Goal: Information Seeking & Learning: Learn about a topic

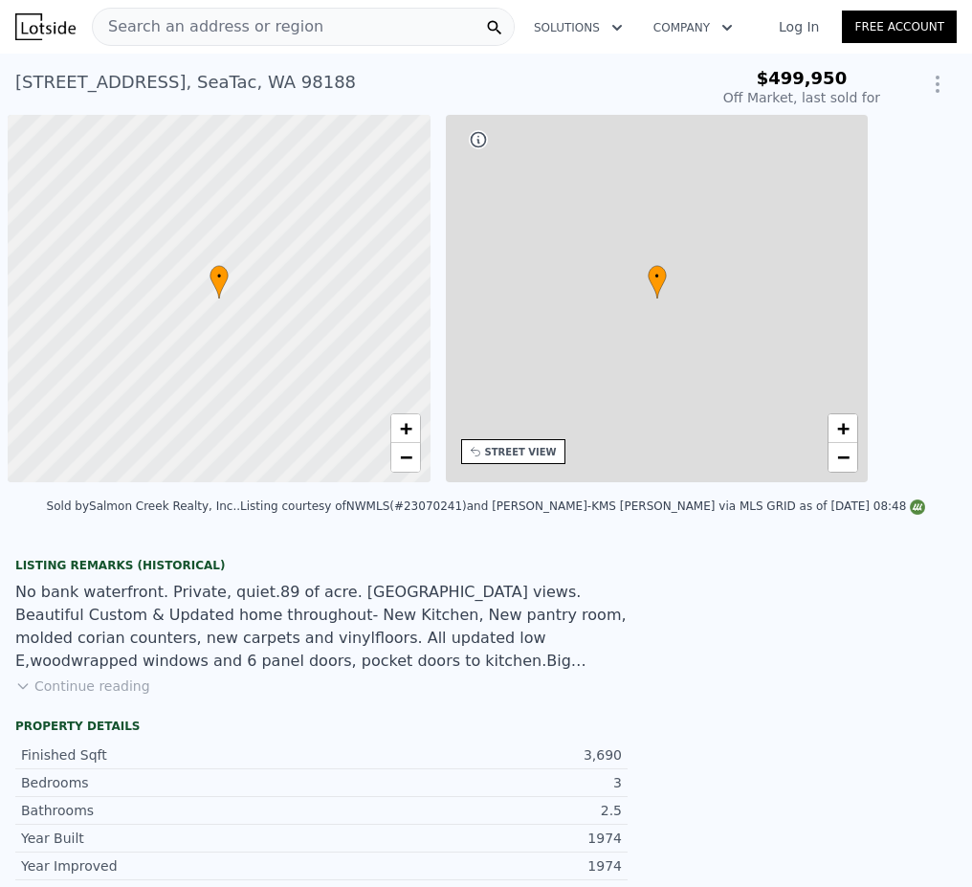
scroll to position [0, 8]
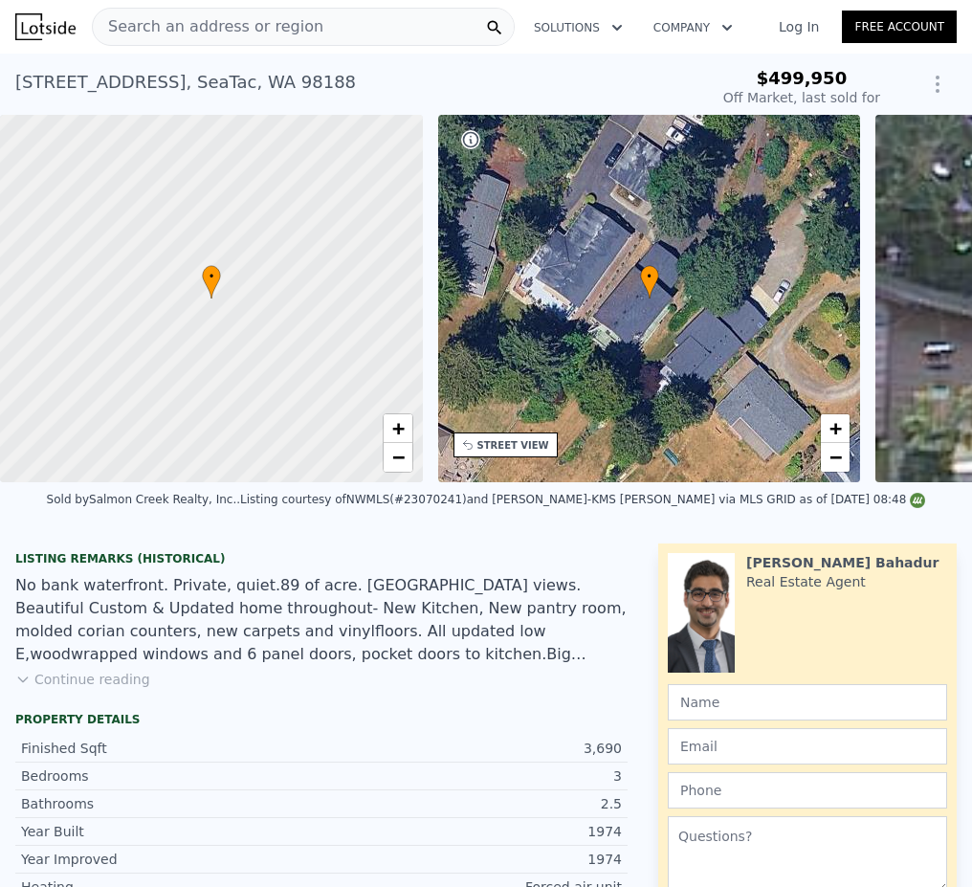
click at [872, 76] on div "$499,950 Off Market, last sold for" at bounding box center [801, 88] width 172 height 54
drag, startPoint x: 871, startPoint y: 80, endPoint x: 747, endPoint y: 79, distance: 124.3
click at [747, 79] on div "$499,950" at bounding box center [801, 78] width 157 height 19
copy span "$499,950"
drag, startPoint x: 424, startPoint y: 115, endPoint x: 422, endPoint y: 10, distance: 105.2
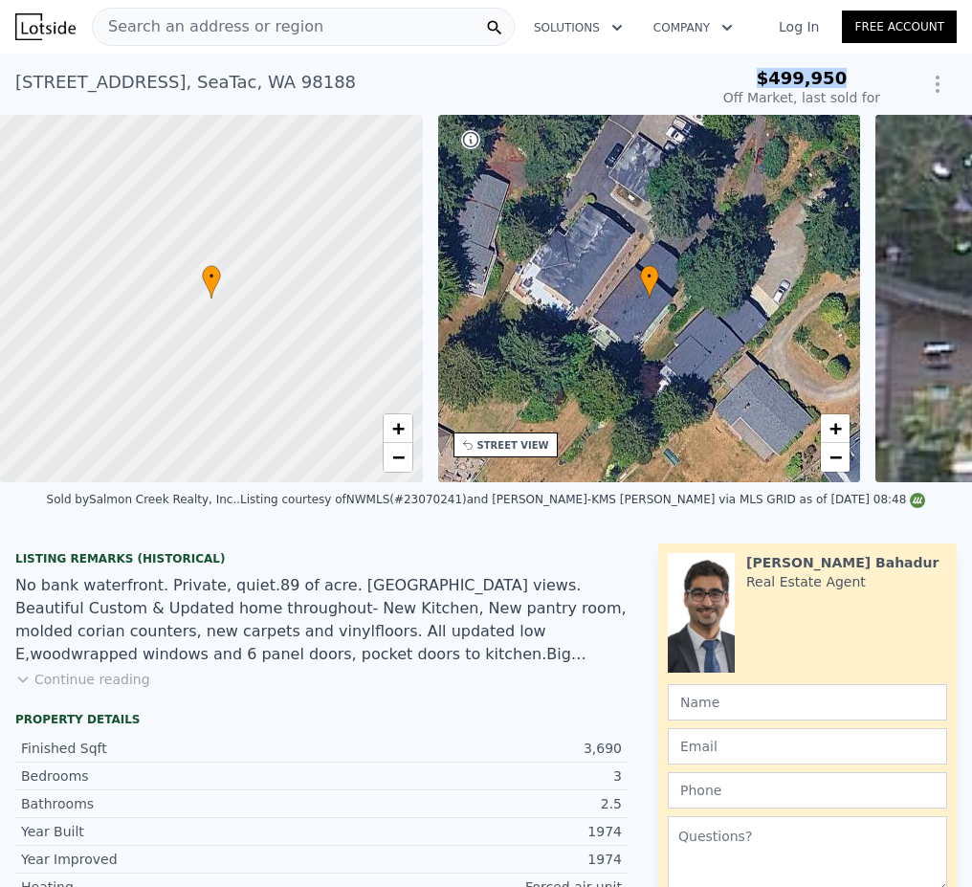
click at [524, 446] on div "STREET VIEW" at bounding box center [513, 445] width 72 height 14
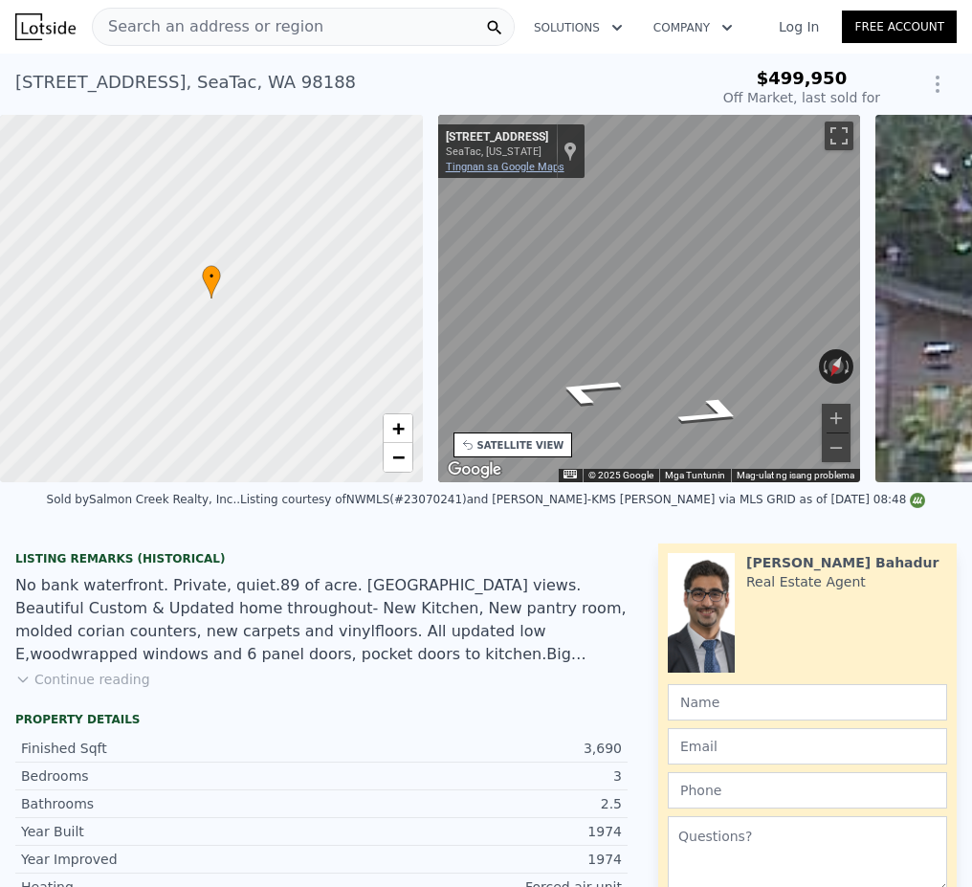
type input "$ 1,022,000"
type input "$ 399,524"
click at [523, 165] on link "Tingnan sa Google Maps" at bounding box center [505, 167] width 119 height 12
click at [322, 33] on div "Search an address or region" at bounding box center [303, 27] width 423 height 38
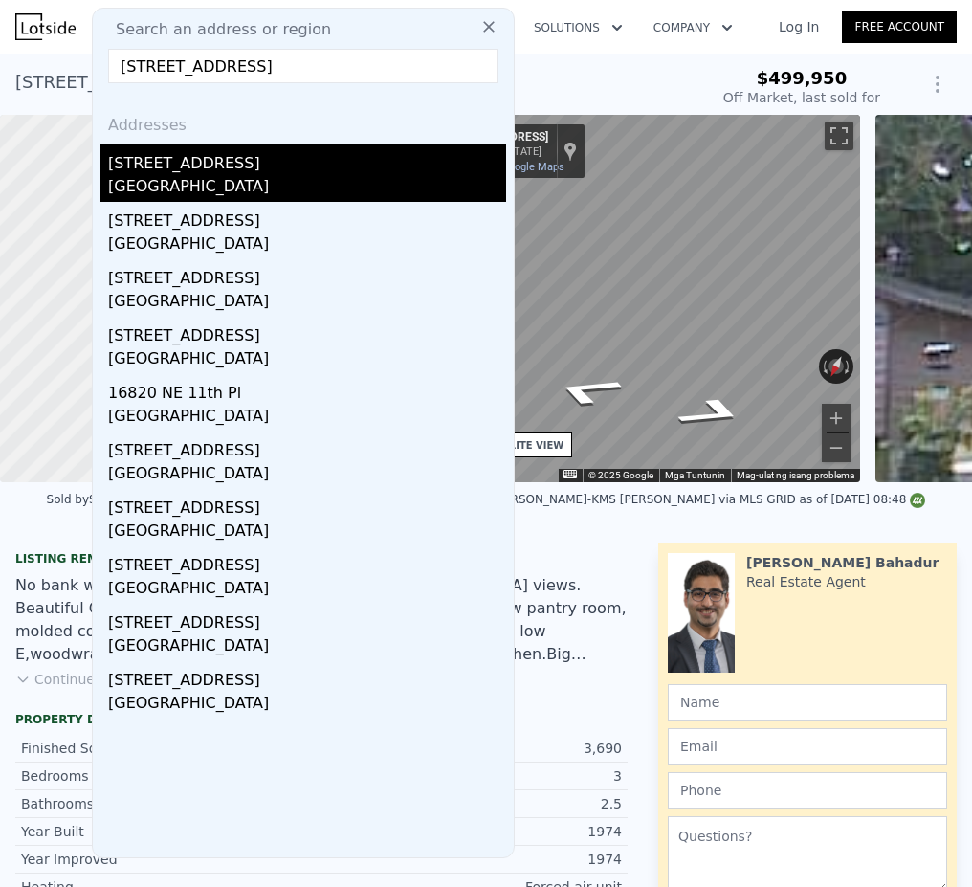
type input "[STREET_ADDRESS]"
click at [271, 171] on div "[STREET_ADDRESS]" at bounding box center [307, 159] width 398 height 31
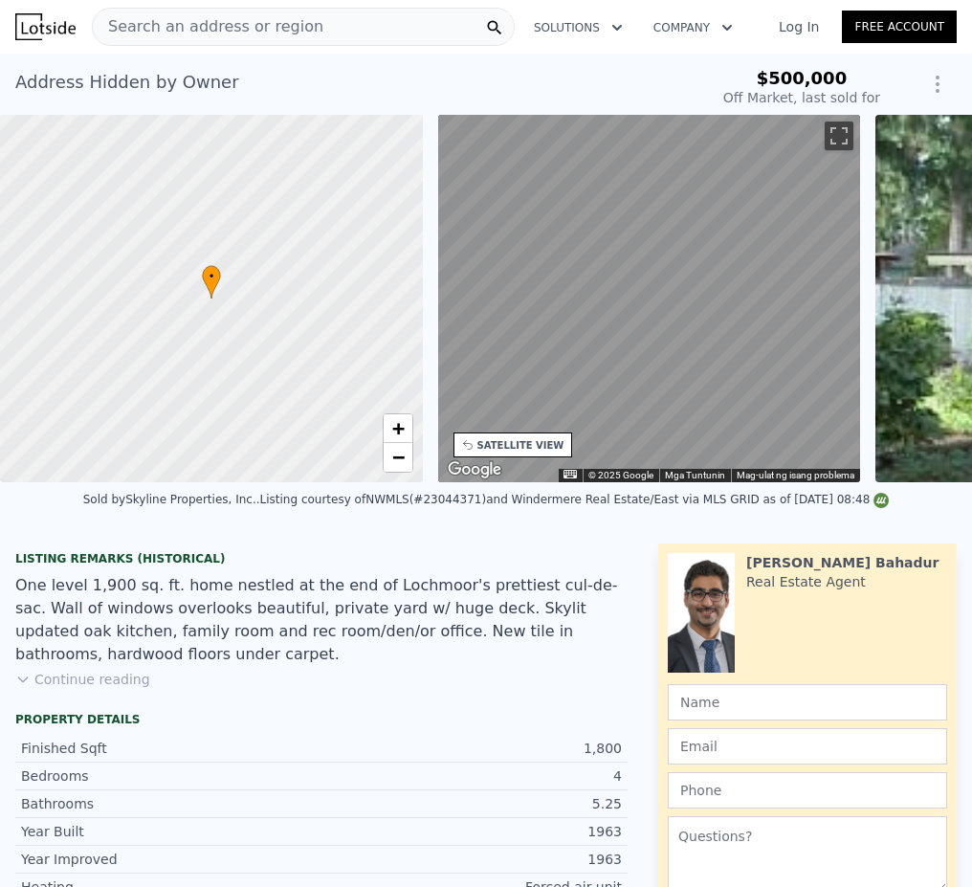
click at [319, 19] on div "Search an address or region" at bounding box center [303, 27] width 423 height 38
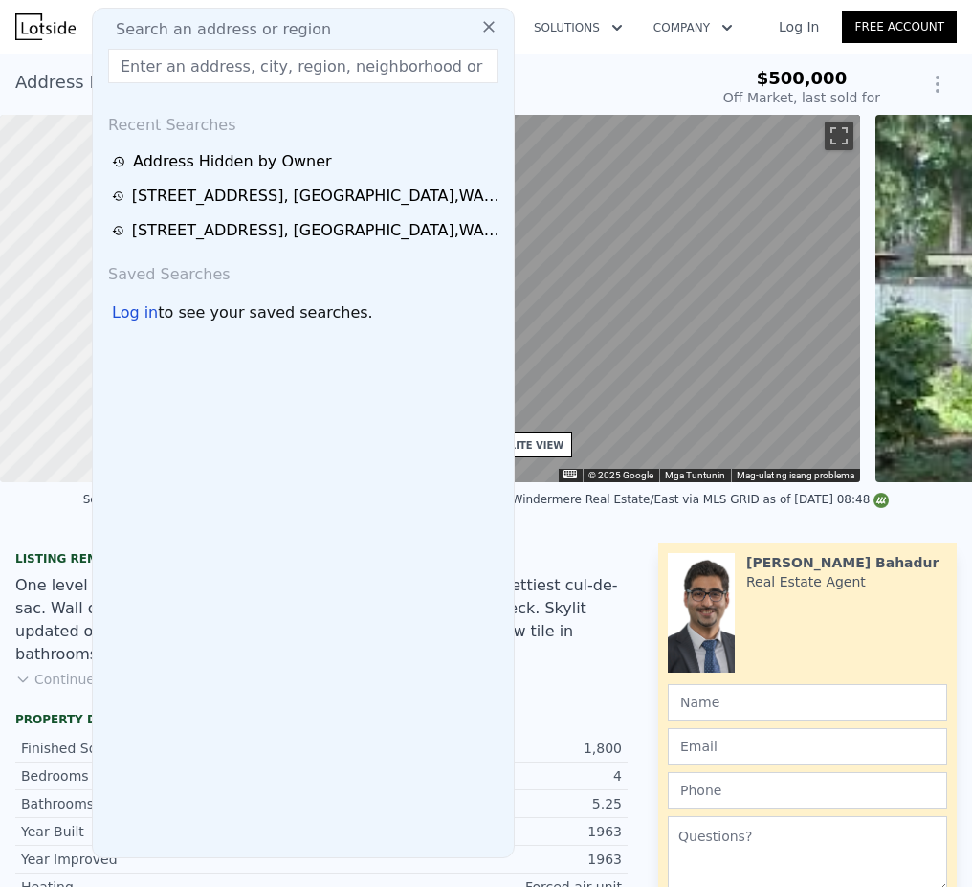
type input "[STREET_ADDRESS]"
type input "$ 1,817,000"
type input "$ 1,295,575"
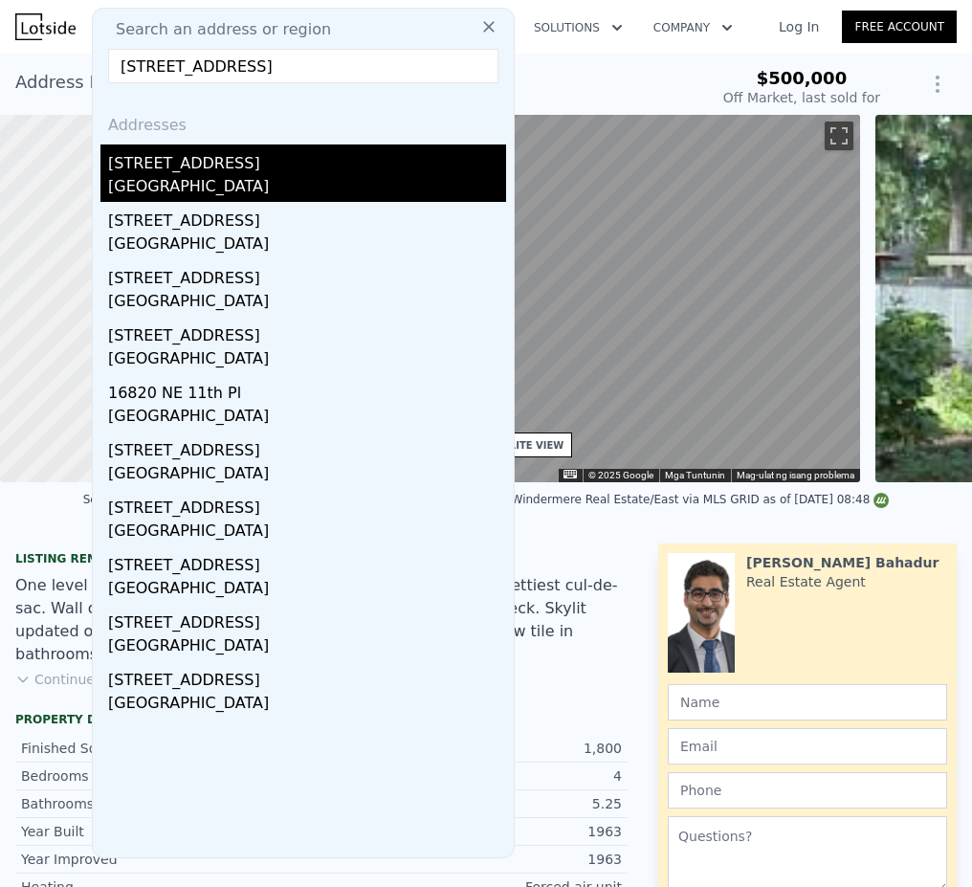
type input "[STREET_ADDRESS]"
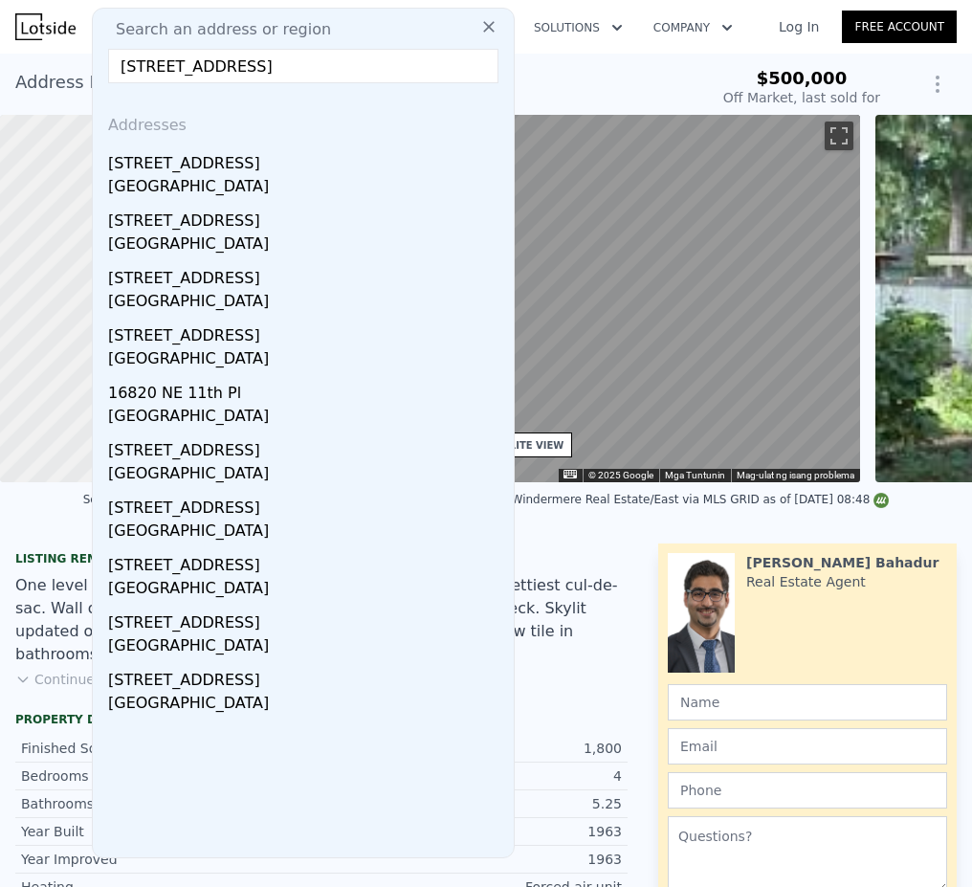
drag, startPoint x: 246, startPoint y: 185, endPoint x: 273, endPoint y: 152, distance: 42.1
click at [246, 185] on div "[GEOGRAPHIC_DATA]" at bounding box center [307, 188] width 398 height 27
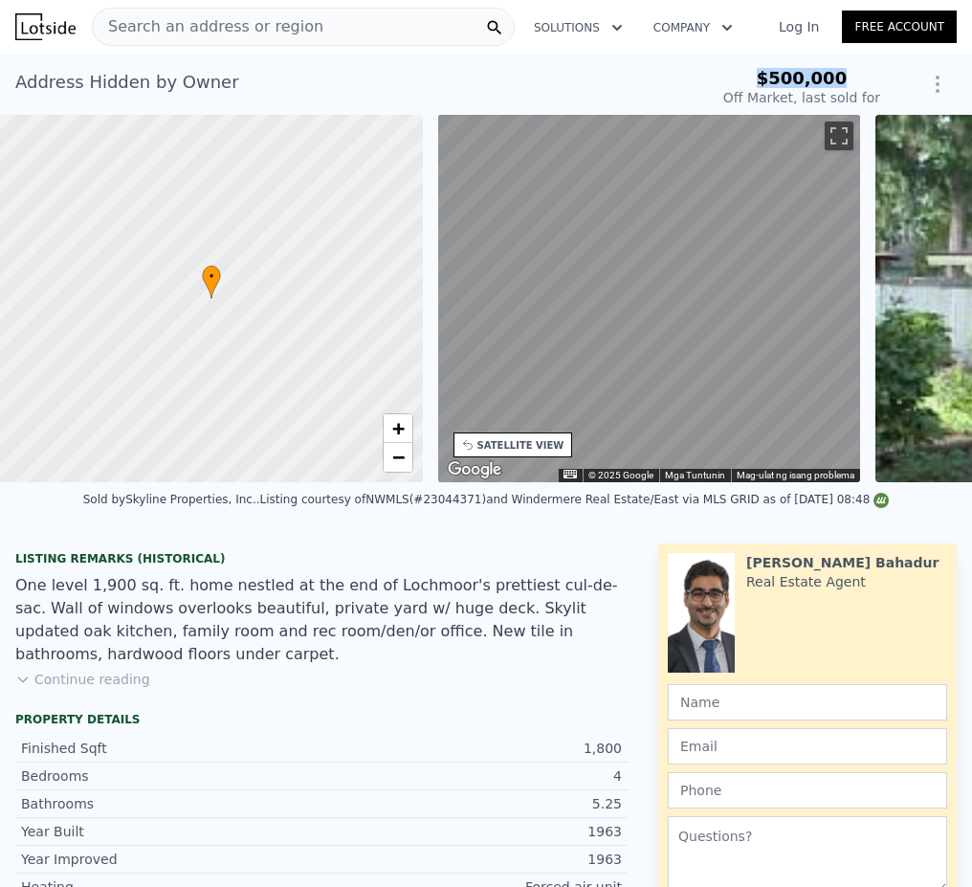
drag, startPoint x: 840, startPoint y: 76, endPoint x: 758, endPoint y: 77, distance: 81.3
click at [758, 77] on div "$500,000" at bounding box center [801, 78] width 157 height 19
click at [549, 449] on div "SATELLITE VIEW" at bounding box center [520, 445] width 87 height 14
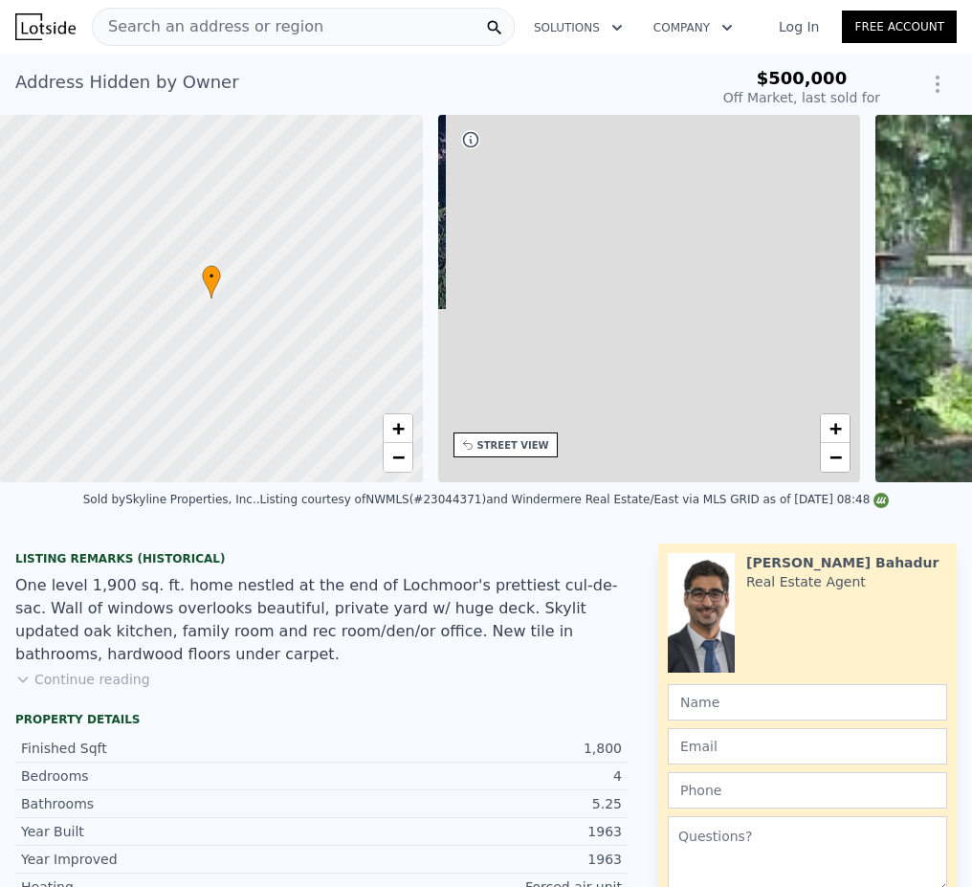
click at [508, 447] on div "STREET VIEW" at bounding box center [513, 445] width 72 height 14
